Goal: Navigation & Orientation: Find specific page/section

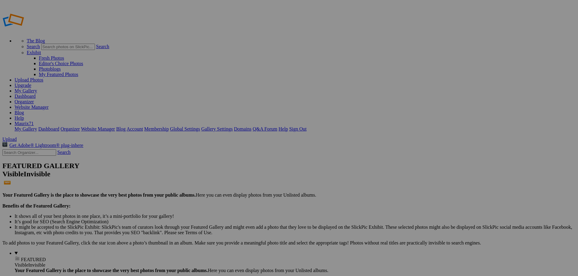
click at [35, 94] on link "Dashboard" at bounding box center [25, 96] width 21 height 5
